Goal: Find specific page/section: Find specific page/section

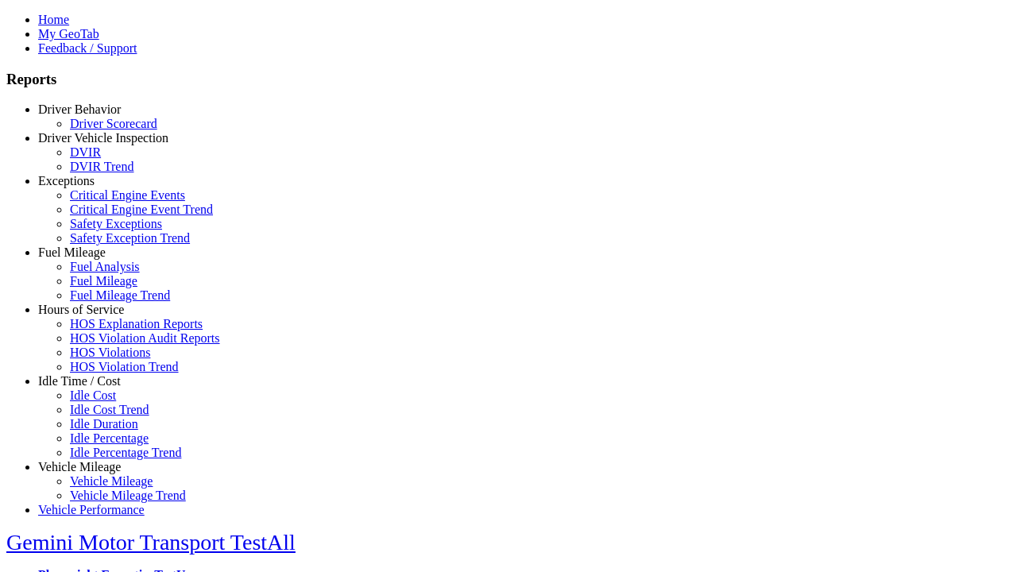
click at [91, 116] on link "Driver Behavior" at bounding box center [79, 109] width 83 height 14
click at [103, 130] on link "Driver Scorecard" at bounding box center [113, 124] width 87 height 14
